Goal: Information Seeking & Learning: Check status

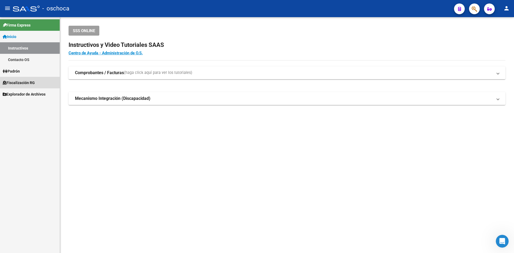
click at [30, 85] on span "Fiscalización RG" at bounding box center [19, 83] width 32 height 6
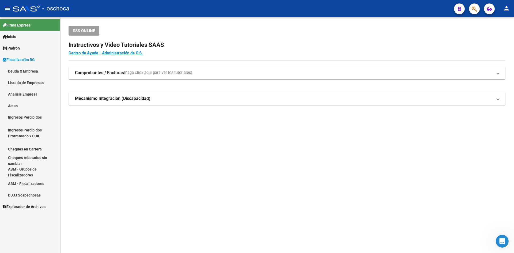
click at [34, 58] on span "Fiscalización RG" at bounding box center [19, 60] width 32 height 6
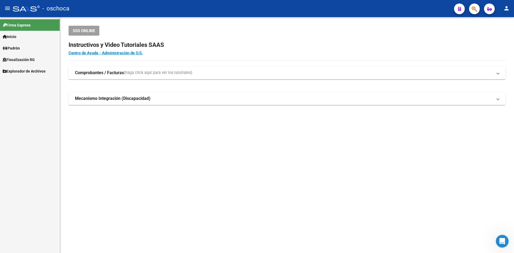
click at [34, 58] on span "Fiscalización RG" at bounding box center [19, 60] width 32 height 6
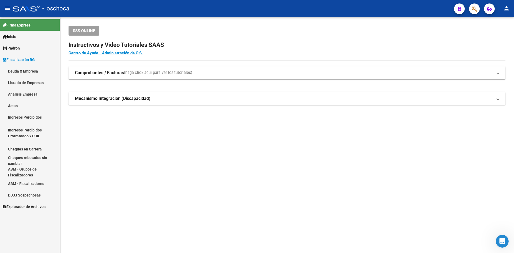
click at [25, 93] on link "Análisis Empresa" at bounding box center [30, 94] width 60 height 12
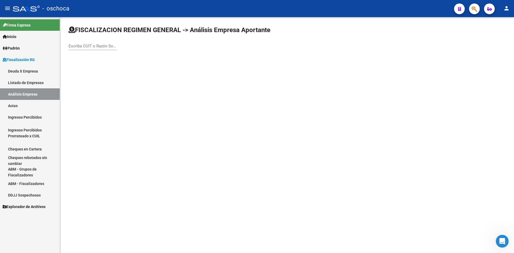
click at [72, 47] on input "Escriba CUIT o Razón Social para buscar" at bounding box center [93, 46] width 48 height 5
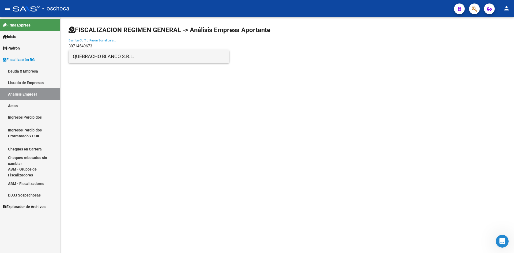
type input "30714549673"
click at [110, 58] on span "QUEBRACHO BLANCO S.R.L." at bounding box center [149, 56] width 152 height 13
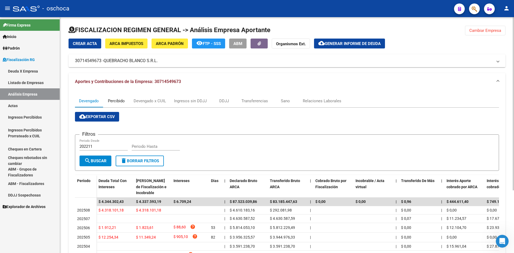
click at [120, 100] on div "Percibido" at bounding box center [116, 101] width 17 height 6
